Goal: Information Seeking & Learning: Compare options

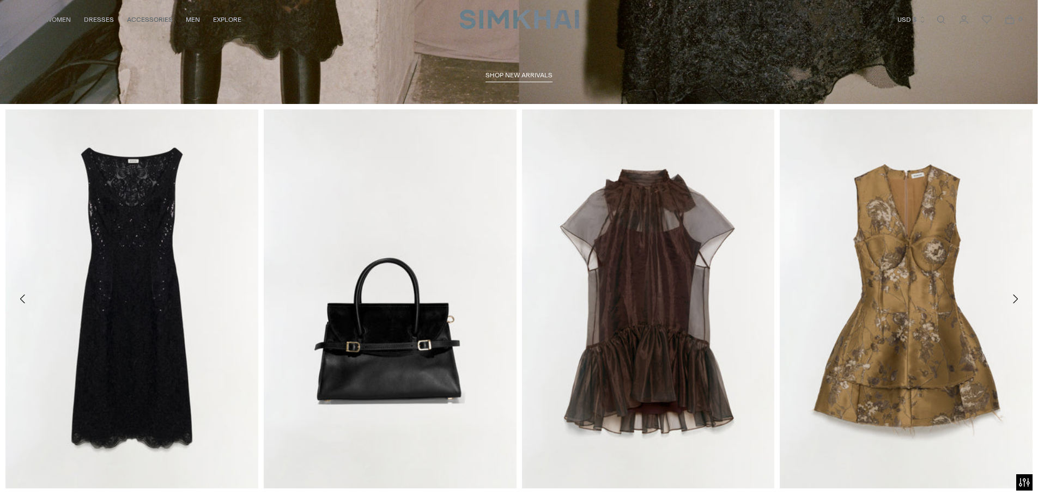
scroll to position [654, 0]
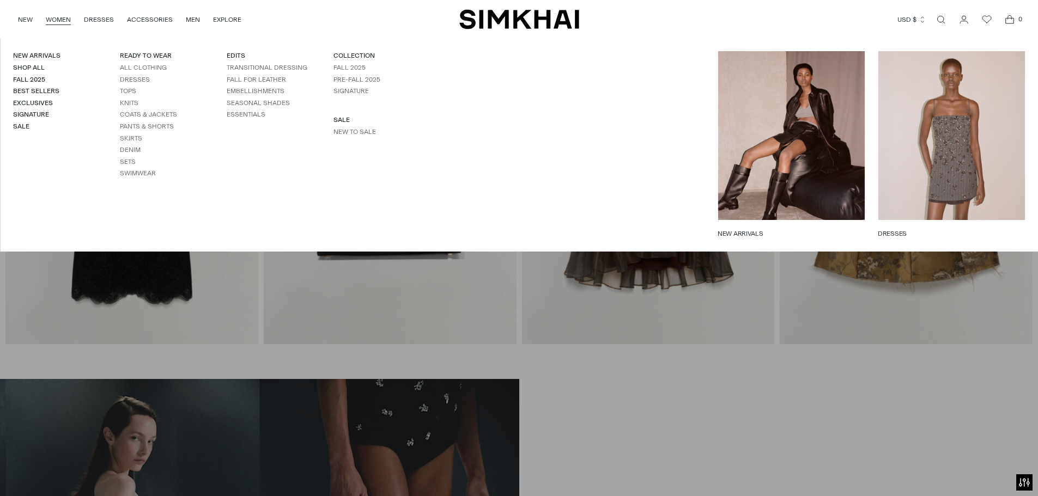
click at [65, 11] on link "WOMEN" at bounding box center [58, 20] width 25 height 24
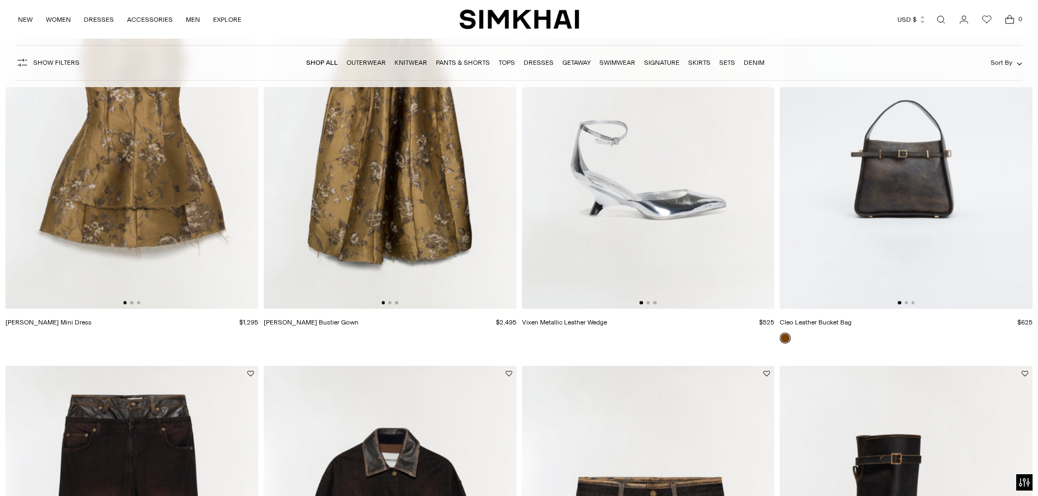
scroll to position [2289, 0]
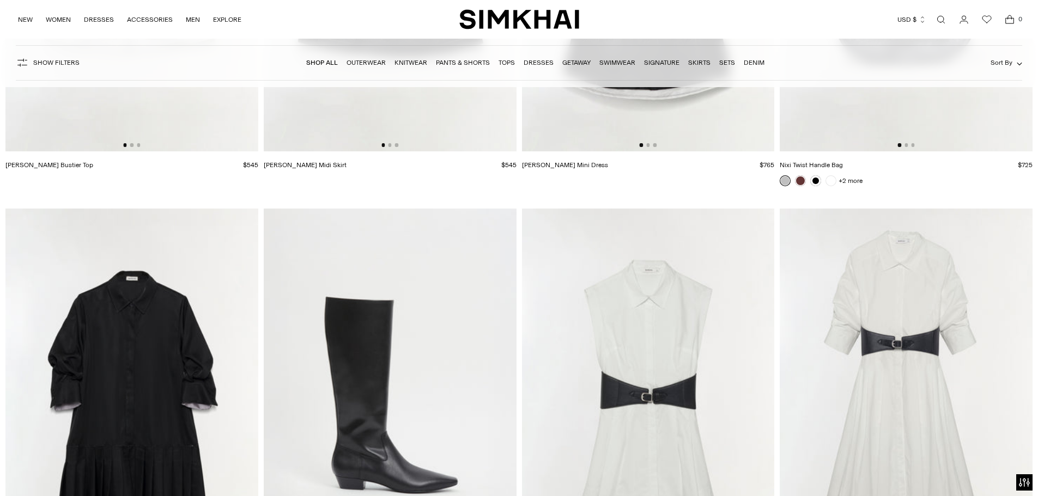
scroll to position [9645, 0]
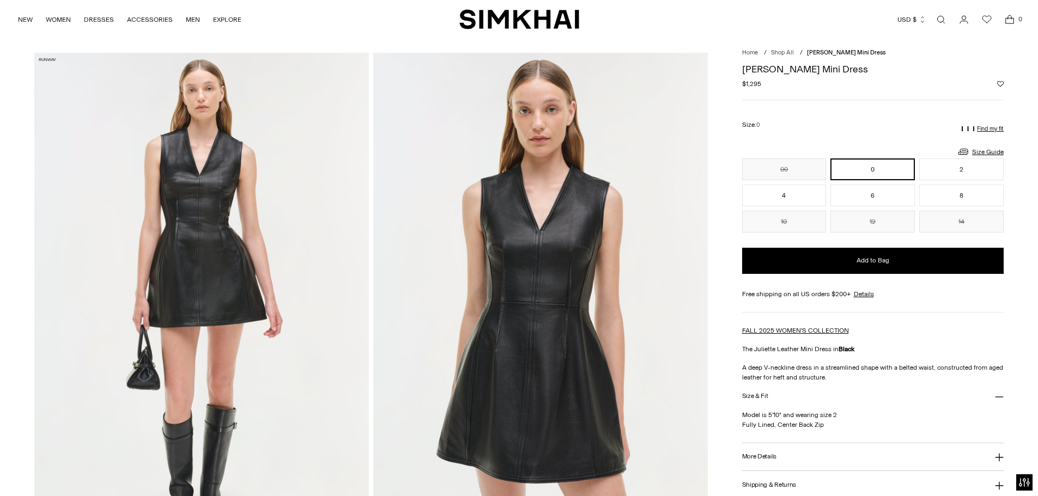
scroll to position [54, 0]
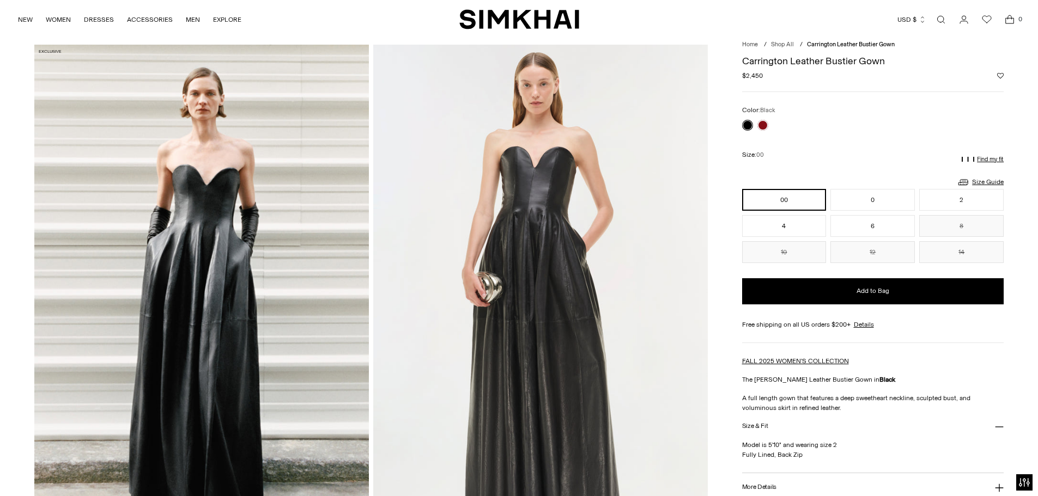
scroll to position [109, 0]
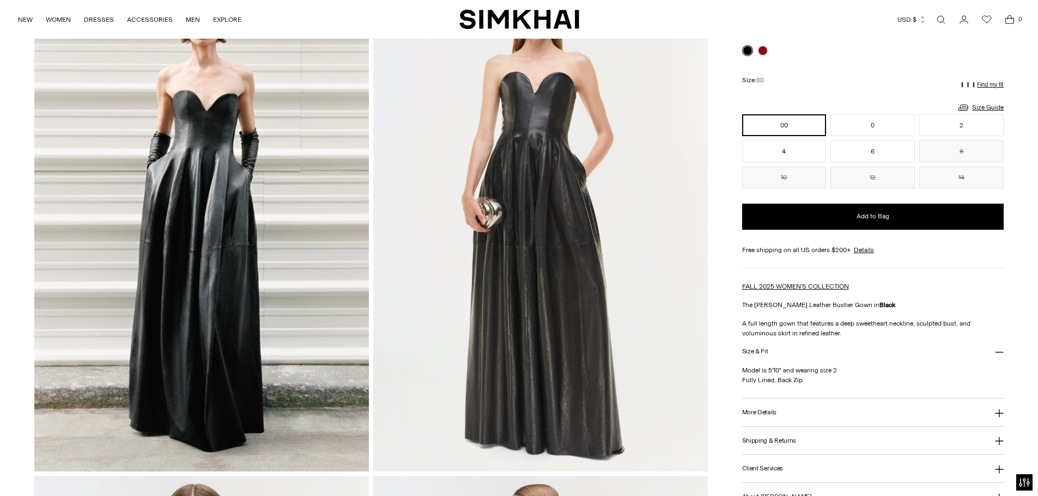
click at [756, 53] on div at bounding box center [755, 50] width 31 height 15
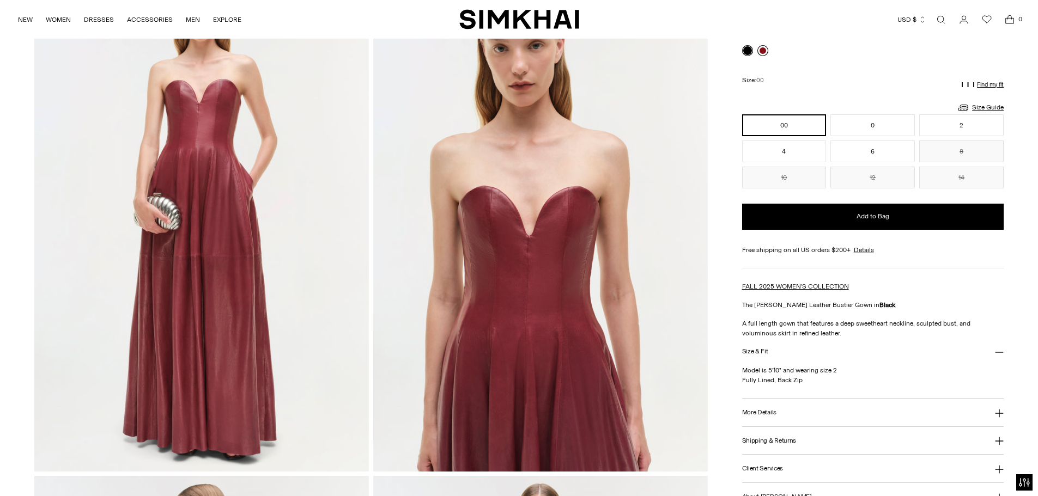
click at [760, 53] on link at bounding box center [762, 50] width 11 height 11
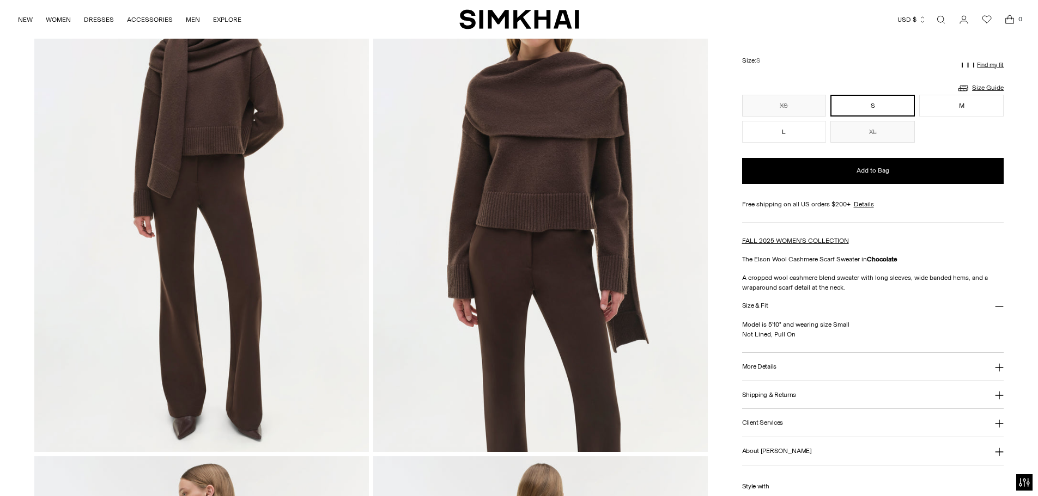
scroll to position [163, 0]
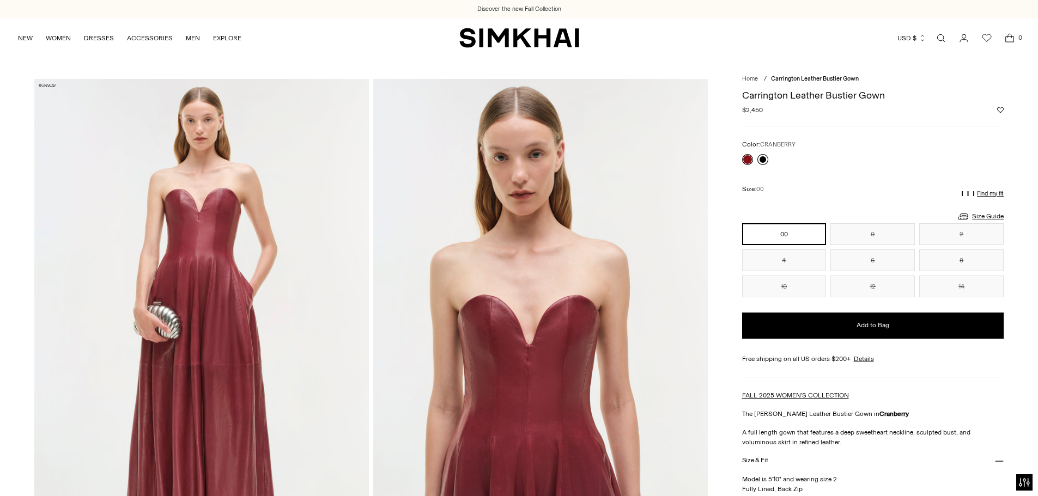
click at [759, 160] on link at bounding box center [762, 159] width 11 height 11
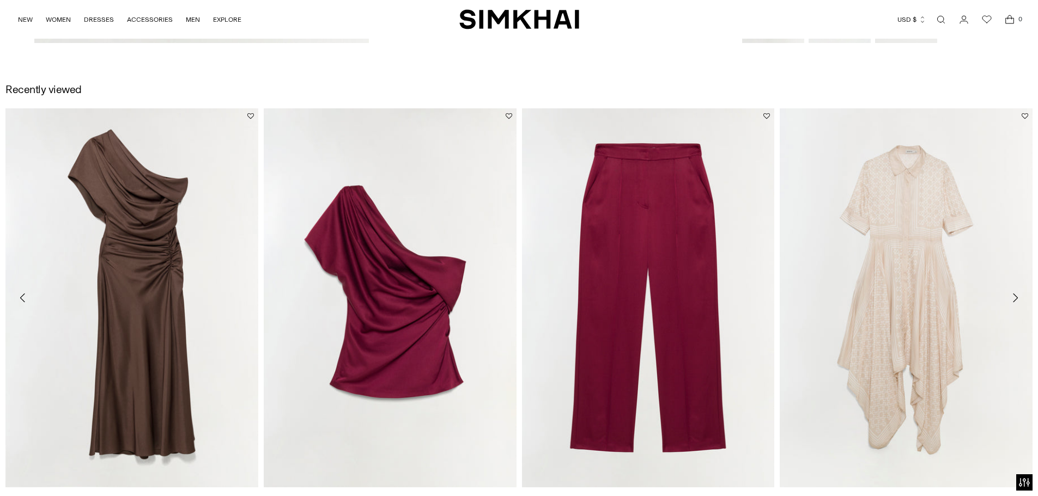
scroll to position [2234, 0]
